Goal: Information Seeking & Learning: Learn about a topic

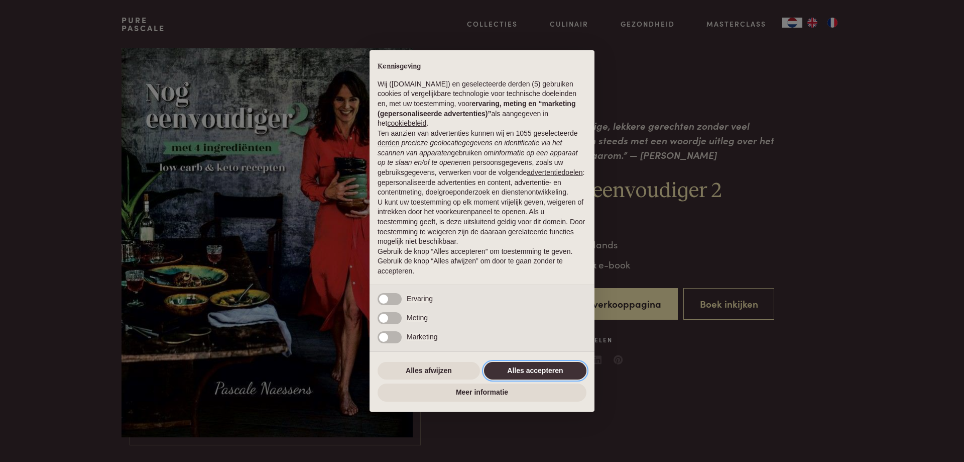
click at [574, 370] on button "Alles accepteren" at bounding box center [535, 371] width 102 height 18
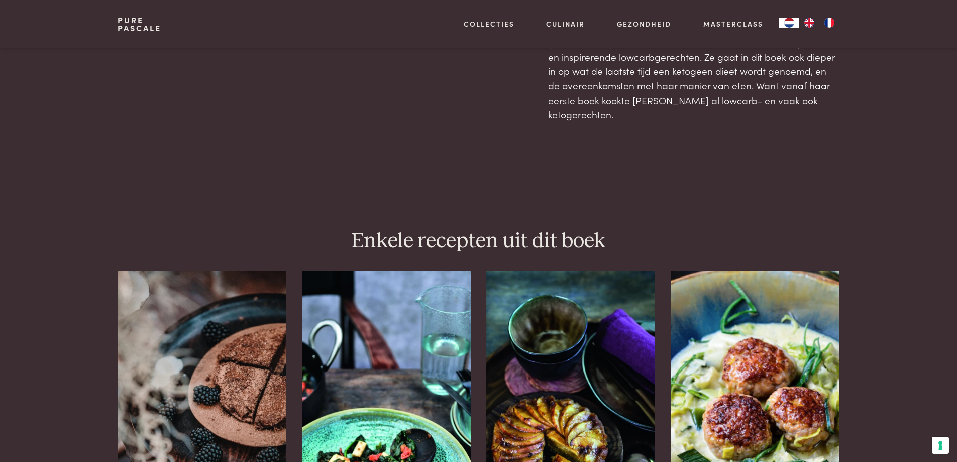
scroll to position [904, 0]
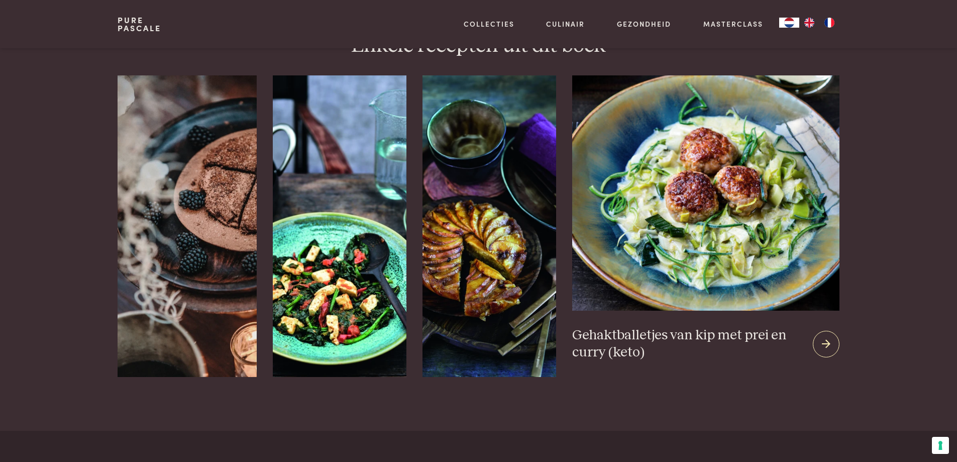
click at [748, 226] on img at bounding box center [705, 192] width 267 height 235
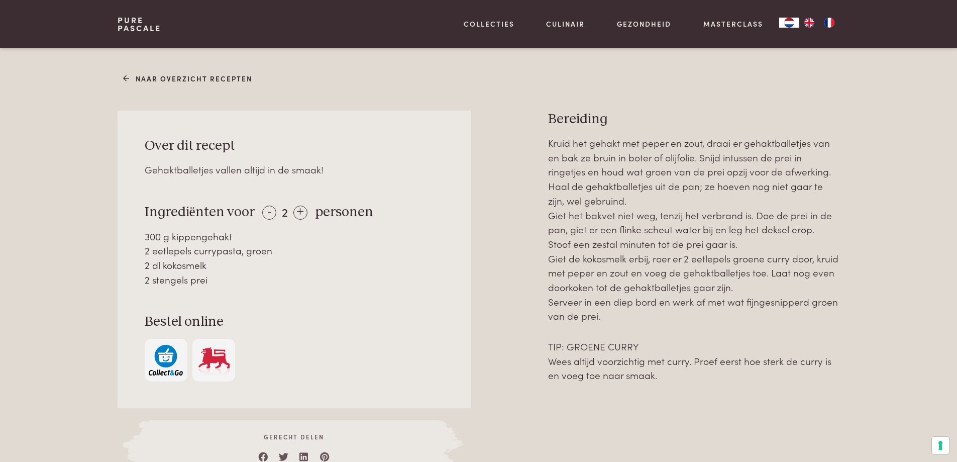
scroll to position [402, 0]
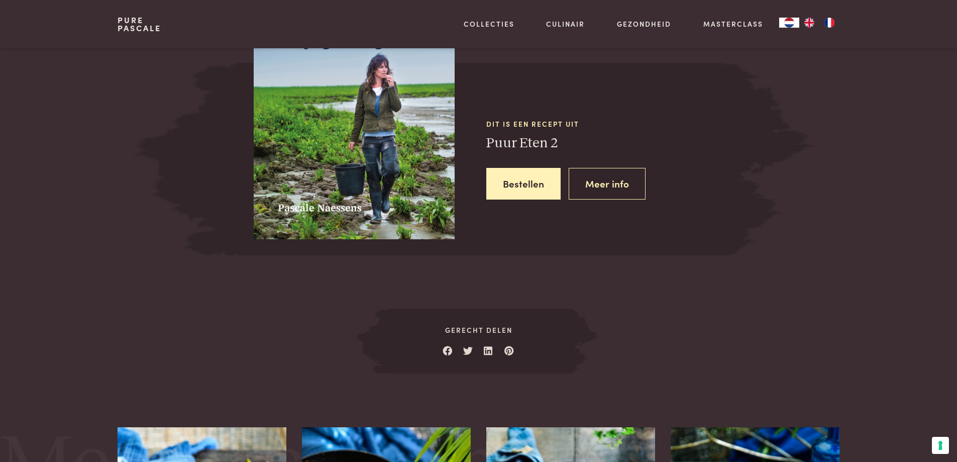
scroll to position [1005, 0]
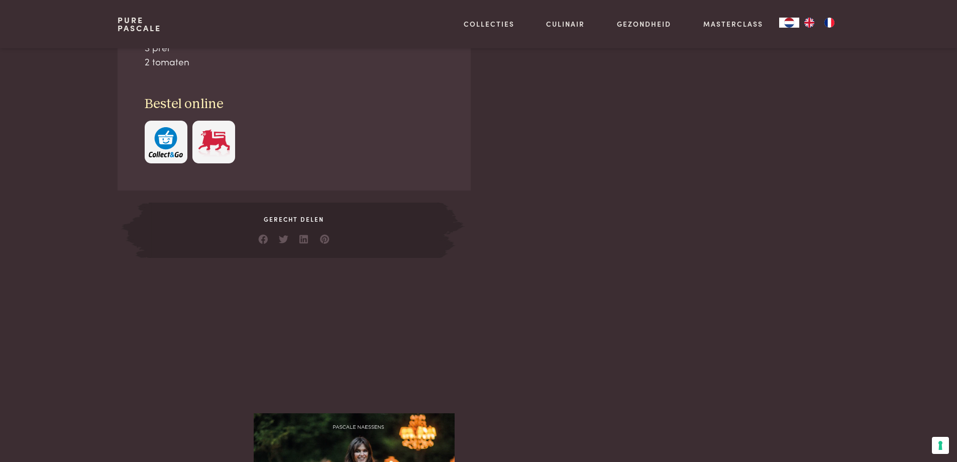
scroll to position [603, 0]
